Goal: Find specific page/section: Find specific page/section

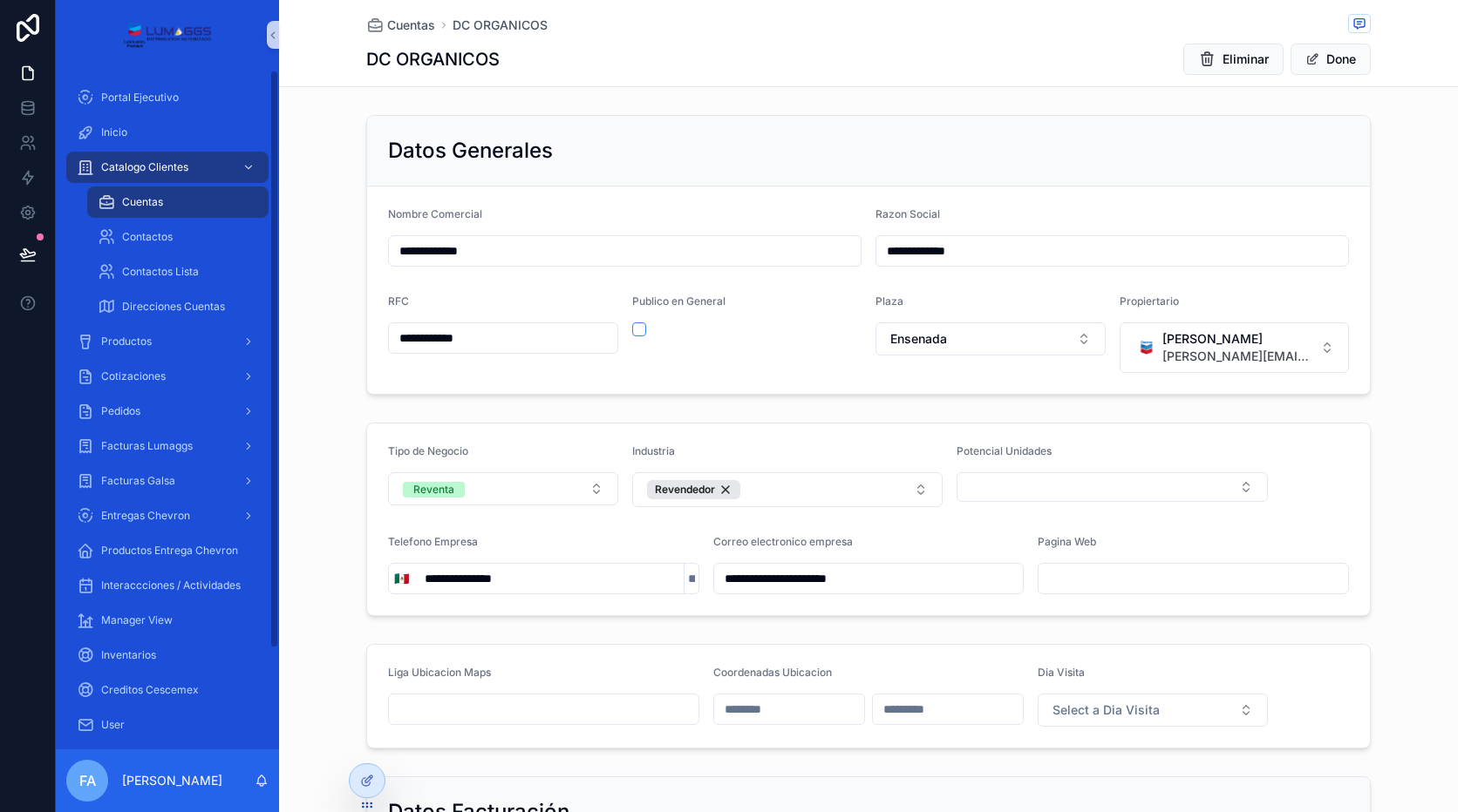
drag, startPoint x: 158, startPoint y: 203, endPoint x: 375, endPoint y: 194, distance: 217.2
click at [158, 203] on span "Cuentas" at bounding box center [142, 202] width 41 height 14
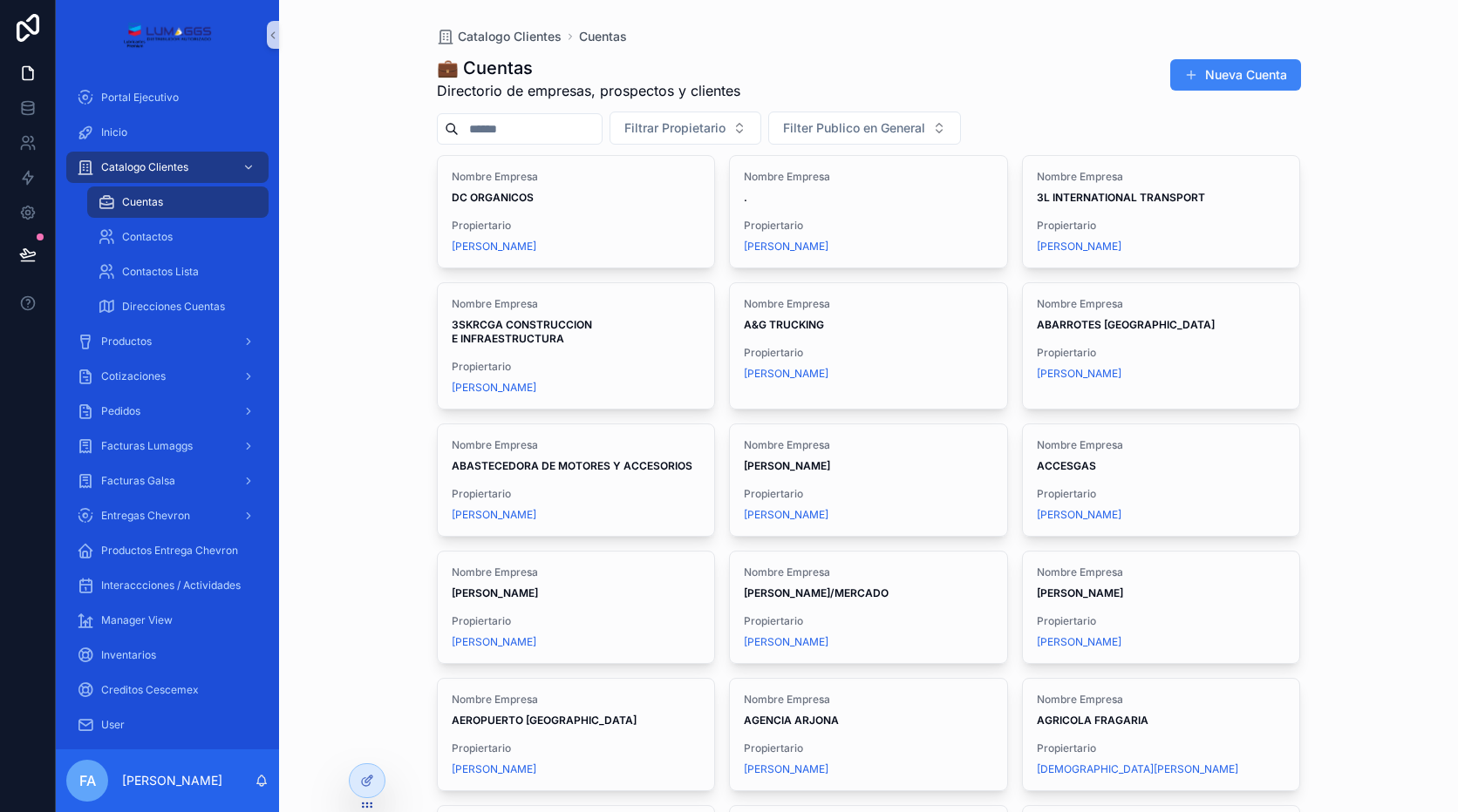
click at [526, 133] on input "scrollable content" at bounding box center [530, 128] width 143 height 25
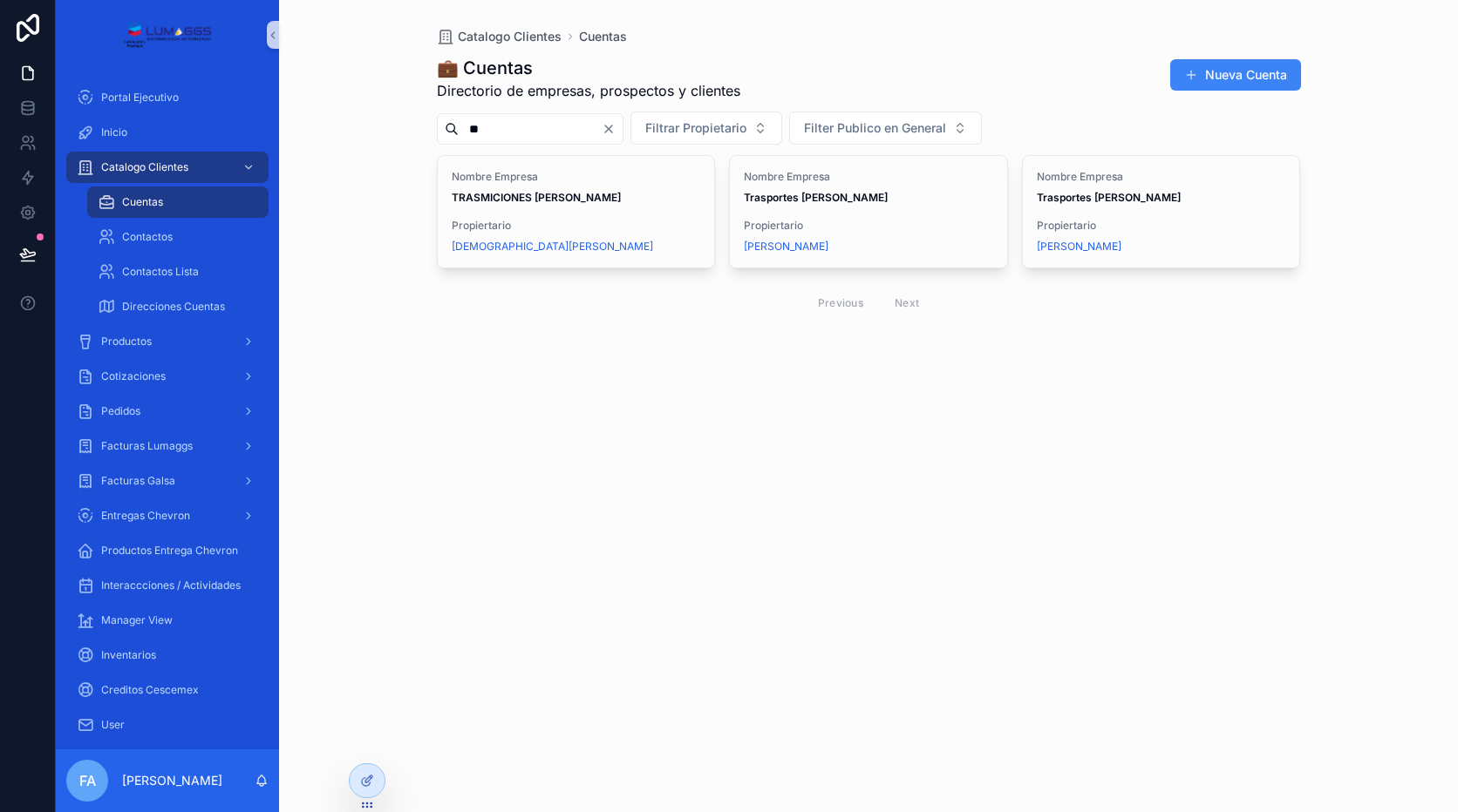
type input "*"
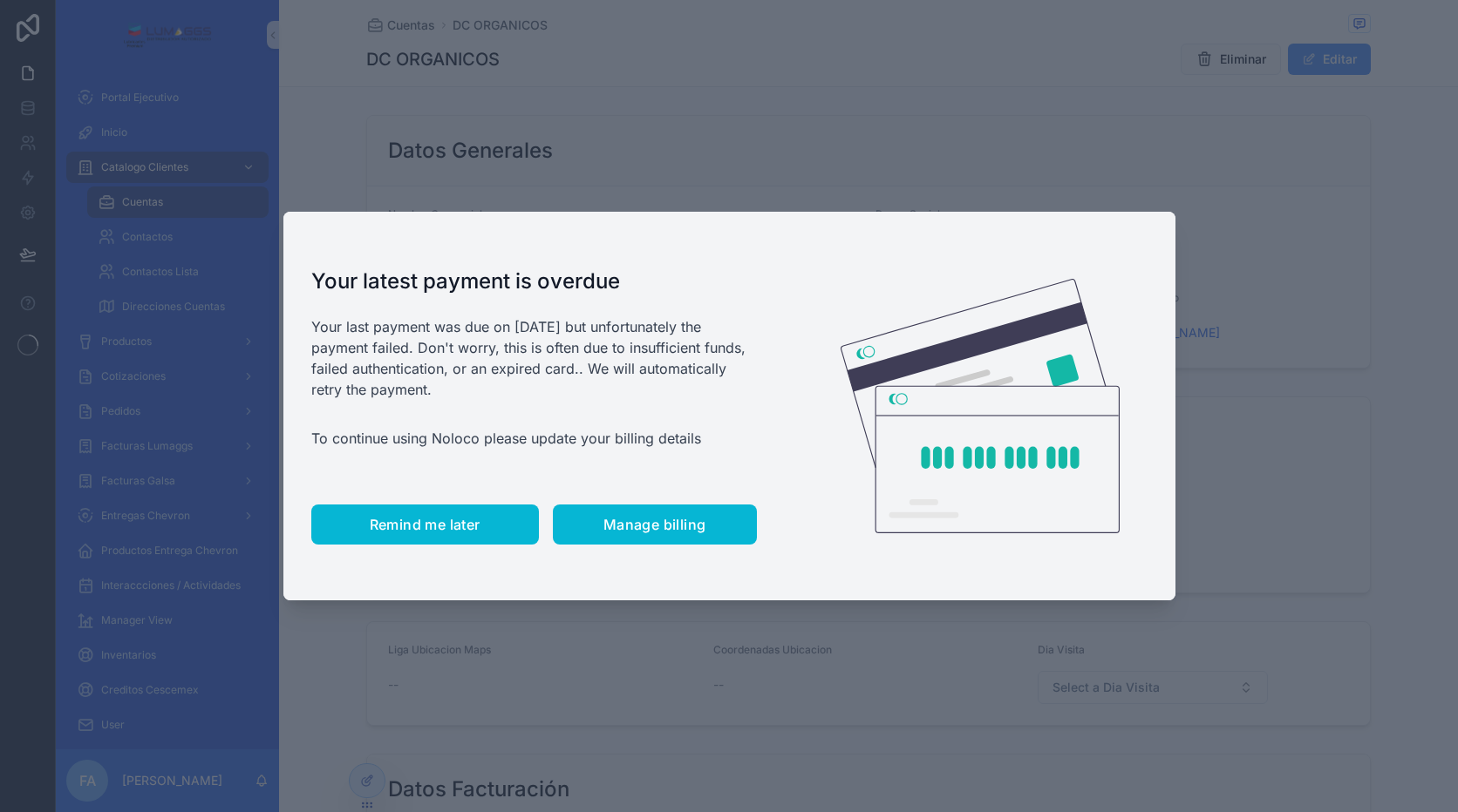
click at [462, 541] on button "Remind me later" at bounding box center [425, 525] width 227 height 40
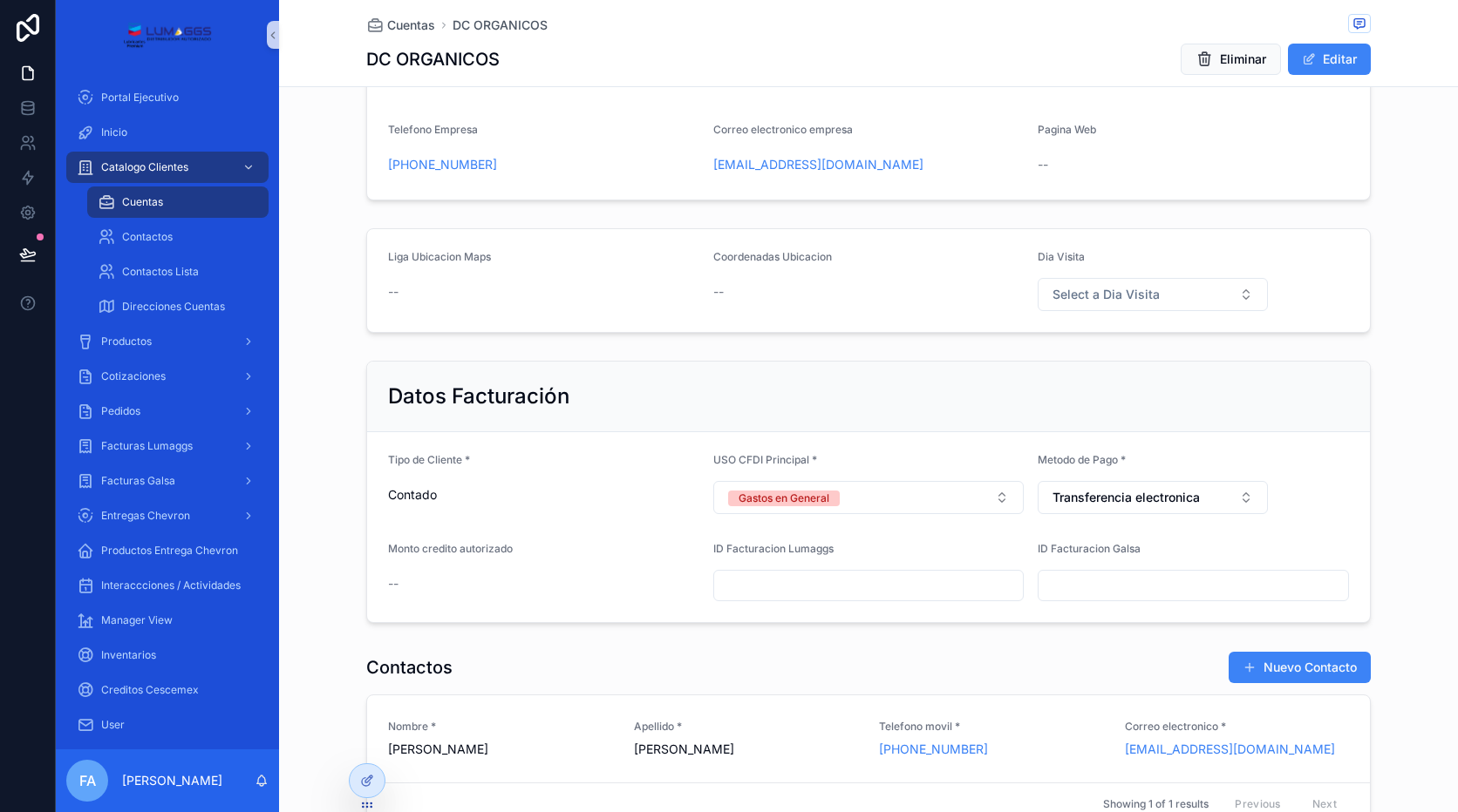
scroll to position [522, 0]
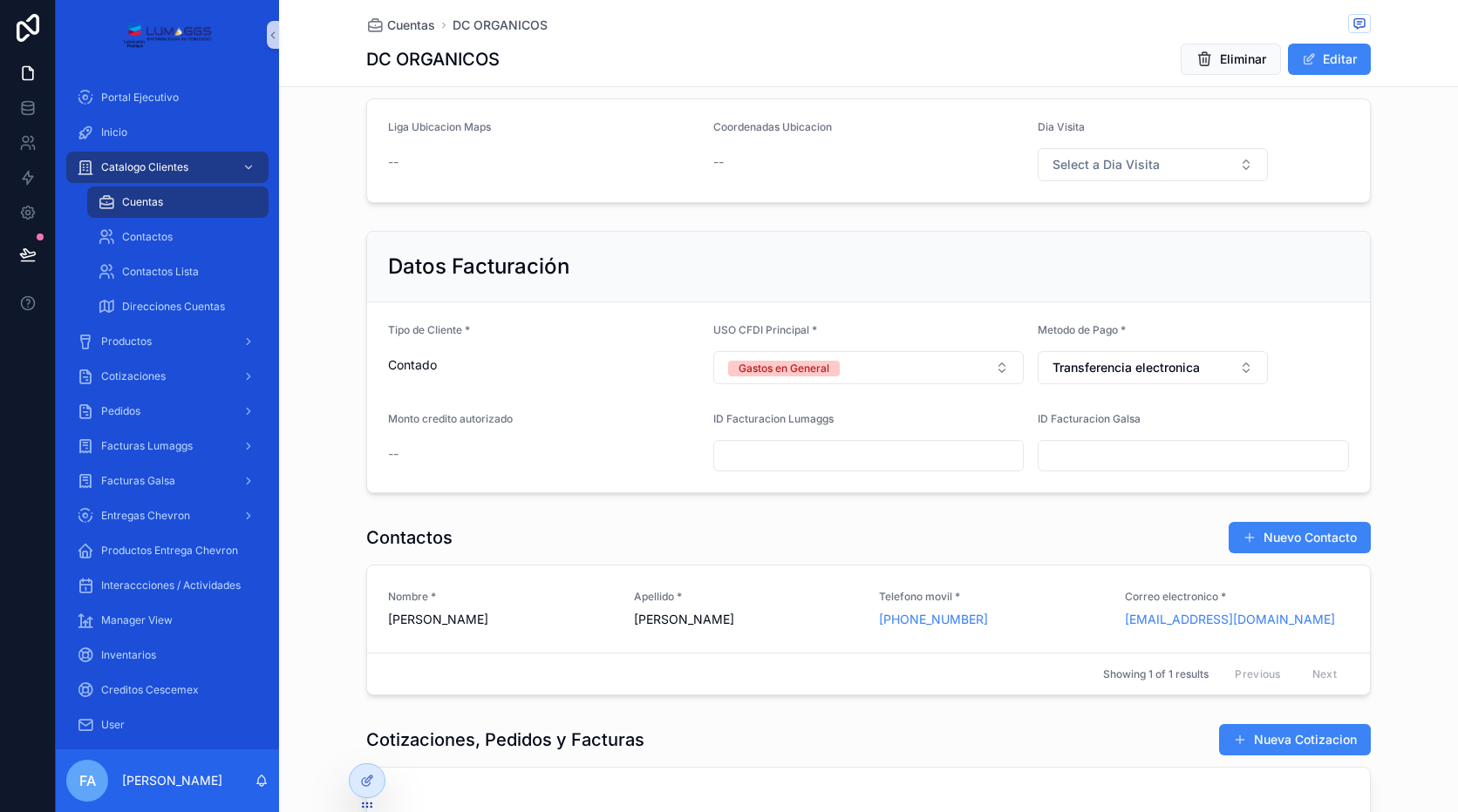
click at [821, 453] on input "scrollable content" at bounding box center [869, 455] width 310 height 25
type input "***"
click at [1089, 538] on div "Datos Generales Nombre Comercial DC ORGANICOS Razon Social DC ORGANICOS RFC DOR…" at bounding box center [868, 497] width 1179 height 1824
